Goal: Task Accomplishment & Management: Complete application form

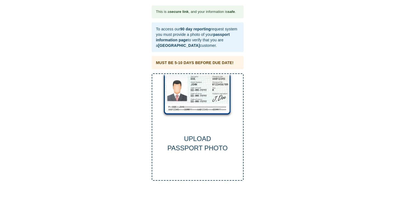
click at [197, 91] on div "UPLOAD PASSPORT PHOTO" at bounding box center [198, 127] width 92 height 108
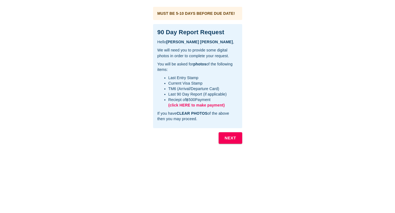
click at [233, 140] on b "NEXT" at bounding box center [231, 138] width 12 height 7
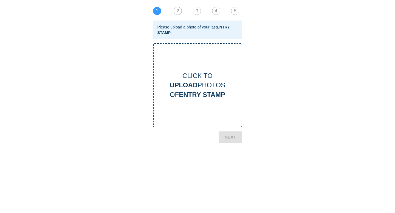
click at [205, 94] on b "ENTRY STAMP" at bounding box center [202, 94] width 46 height 7
click at [232, 179] on b "NEXT" at bounding box center [231, 177] width 12 height 7
click at [208, 95] on b "CURRENT VISA" at bounding box center [201, 94] width 49 height 7
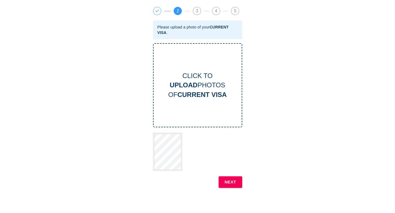
click at [229, 180] on b "NEXT" at bounding box center [231, 182] width 12 height 7
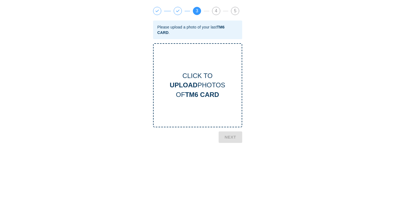
click at [205, 70] on div "CLICK TO UPLOAD PHOTOS OF TM6 CARD" at bounding box center [197, 85] width 89 height 84
click at [195, 81] on div "CLICK TO UPLOAD PHOTOS OF TM6 CARD" at bounding box center [198, 85] width 88 height 28
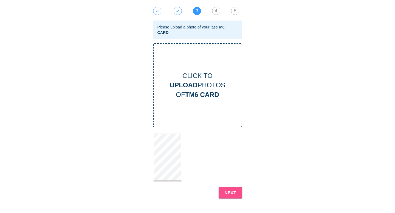
click at [236, 193] on b "NEXT" at bounding box center [231, 192] width 12 height 7
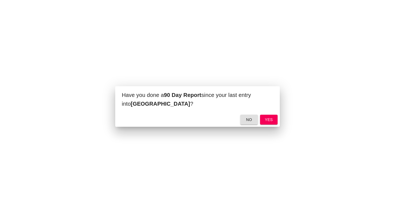
click at [272, 122] on span "yes" at bounding box center [268, 120] width 9 height 7
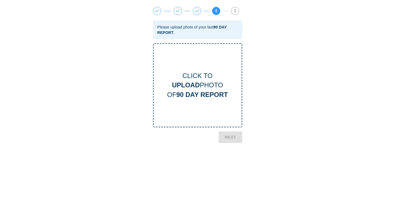
click at [231, 138] on div "1 2 3 4 5 Please upload photo of your last 90 DAY REPORT . CLICK TO UPLOAD PHOT…" at bounding box center [197, 122] width 95 height 236
click at [218, 94] on b "90 DAY REPORT" at bounding box center [202, 94] width 52 height 7
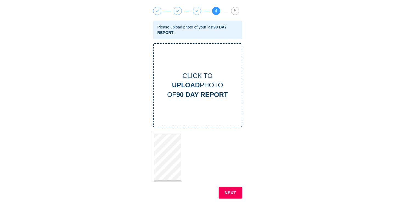
click at [232, 196] on b "NEXT" at bounding box center [231, 192] width 12 height 7
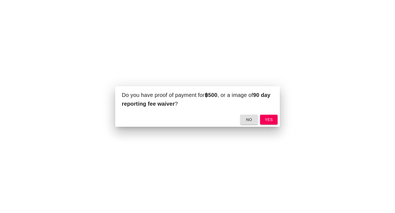
click at [270, 118] on span "yes" at bounding box center [268, 120] width 9 height 7
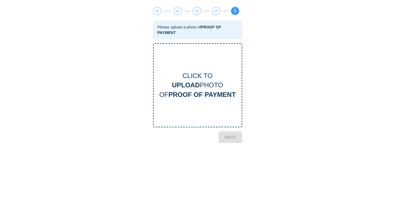
click at [227, 137] on div "1 2 3 4 5 Please upload a photo of PROOF OF PAYMENT . CLICK TO UPLOAD PHOTO OF …" at bounding box center [197, 122] width 95 height 236
click at [194, 77] on div "CLICK TO UPLOAD PHOTO OF PROOF OF PAYMENT" at bounding box center [198, 85] width 88 height 28
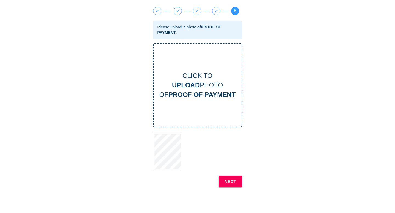
click at [234, 183] on b "NEXT" at bounding box center [231, 181] width 12 height 7
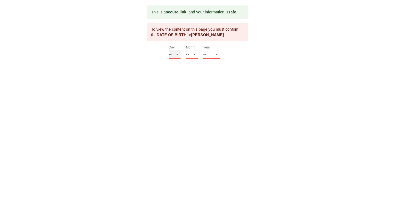
click at [170, 55] on select "-- 01 02 03 04 05 06 07 08 09 10 11 12 13 14 15 16 17 18 19 20 21 22 23 24 25 2…" at bounding box center [175, 54] width 12 height 9
select select "11"
click at [169, 50] on select "-- 01 02 03 04 05 06 07 08 09 10 11 12 13 14 15 16 17 18 19 20 21 22 23 24 25 2…" at bounding box center [175, 54] width 12 height 9
click at [192, 53] on select "-- 01 02 03 04 05 06 07 08 09 10 11 12" at bounding box center [192, 54] width 12 height 9
select select "03"
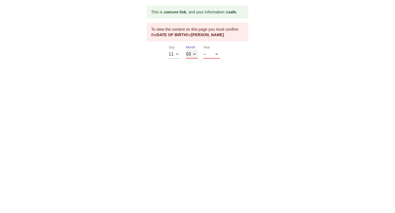
click at [186, 50] on select "-- 01 02 03 04 05 06 07 08 09 10 11 12" at bounding box center [192, 54] width 12 height 9
click at [218, 50] on select "-- 2025 2024 2023 2022 2021 2020 2019 2018 2017 2016 2015 2014 2013 2012 2011 2…" at bounding box center [211, 54] width 17 height 9
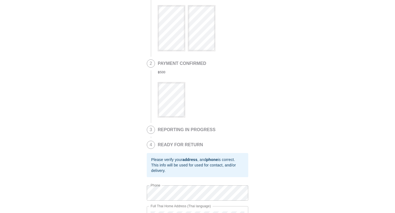
scroll to position [112, 0]
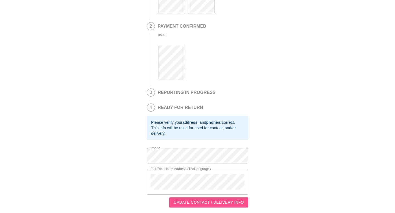
click at [228, 205] on span "UPDATE CONTACT / DELIVERY INFO" at bounding box center [209, 202] width 70 height 7
